Goal: Information Seeking & Learning: Learn about a topic

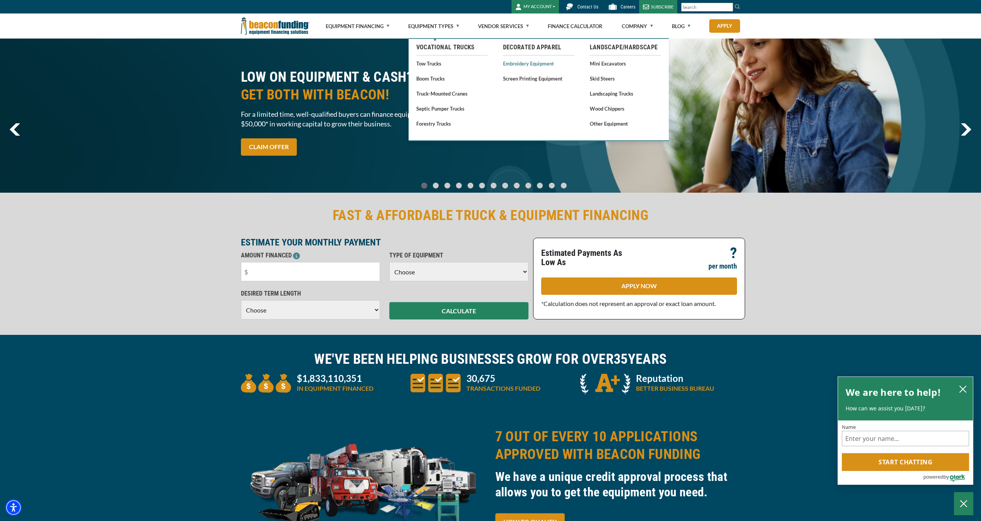
click at [537, 63] on link "Embroidery Equipment" at bounding box center [538, 64] width 71 height 10
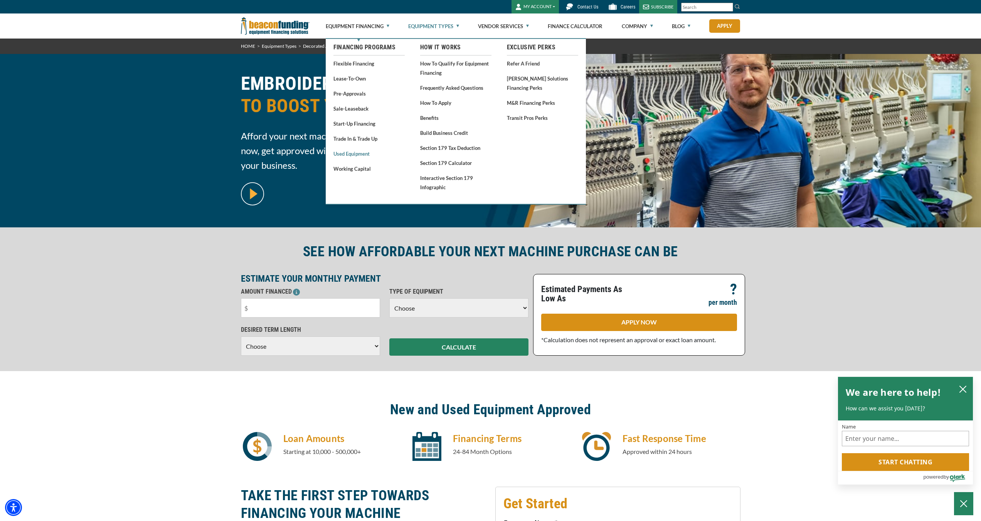
click at [360, 157] on link "Used Equipment" at bounding box center [368, 154] width 71 height 10
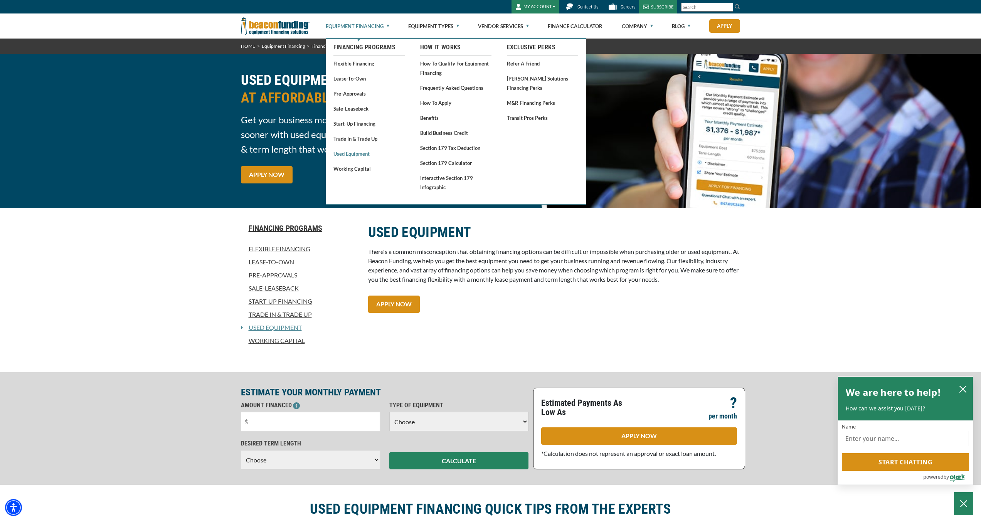
click at [365, 155] on link "Used Equipment" at bounding box center [368, 154] width 71 height 10
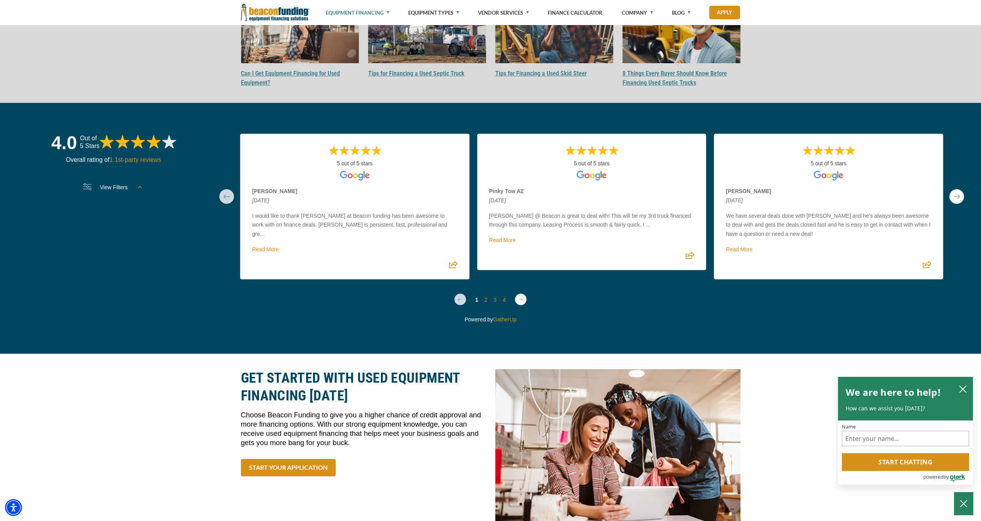
scroll to position [2376, 0]
